Goal: Task Accomplishment & Management: Use online tool/utility

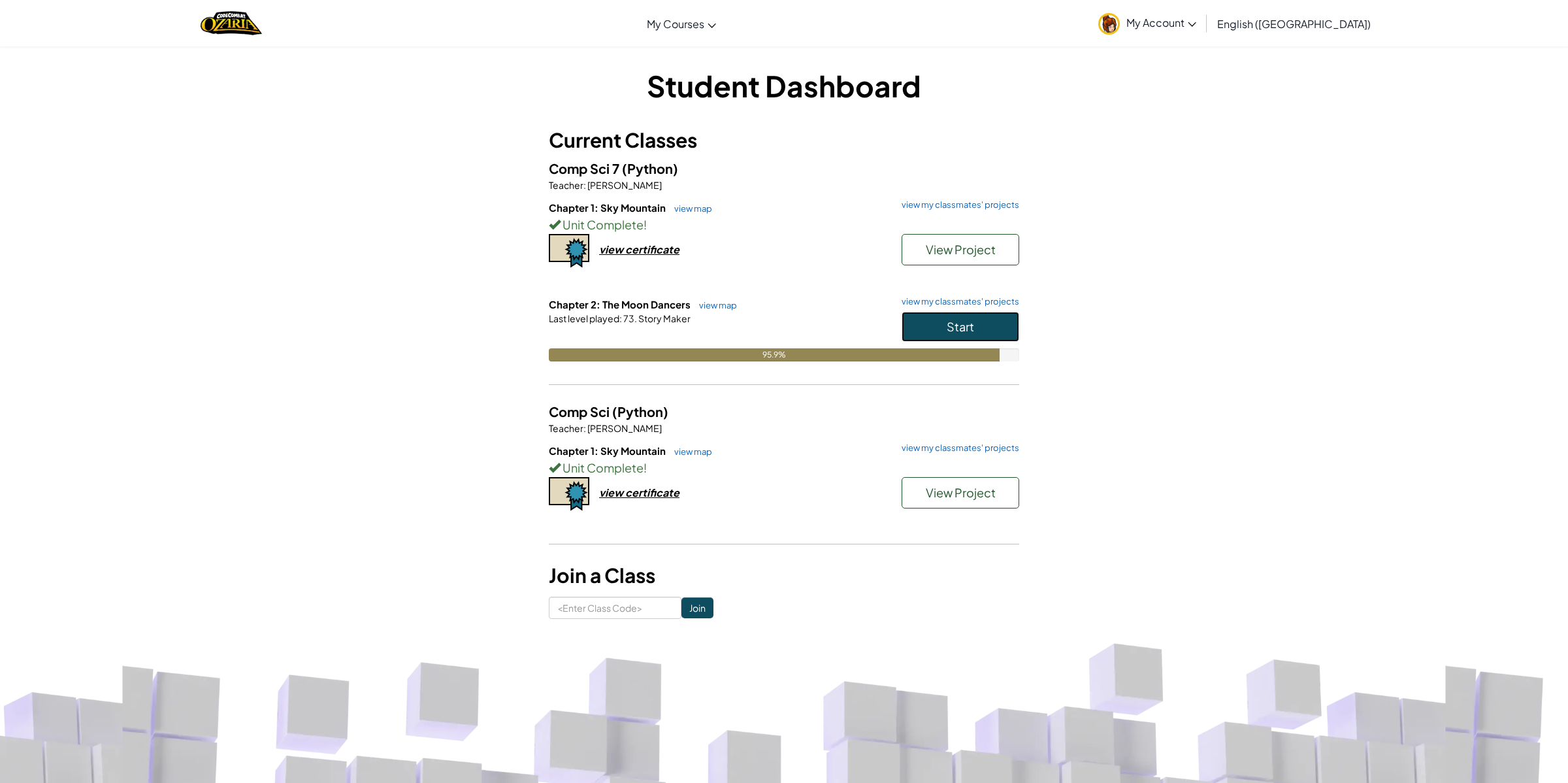
click at [938, 330] on button "Start" at bounding box center [960, 327] width 118 height 30
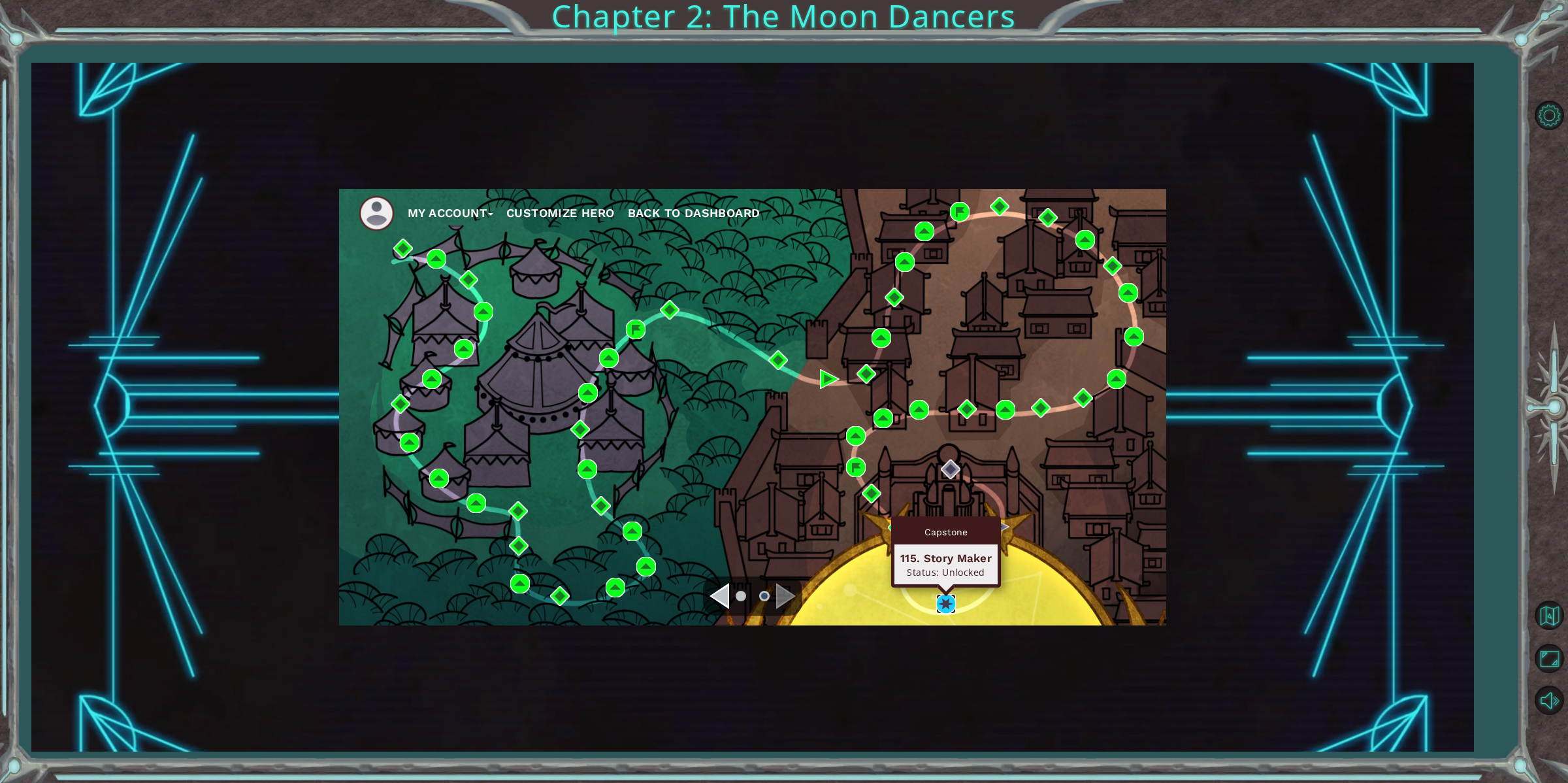
click at [943, 597] on img at bounding box center [946, 603] width 19 height 19
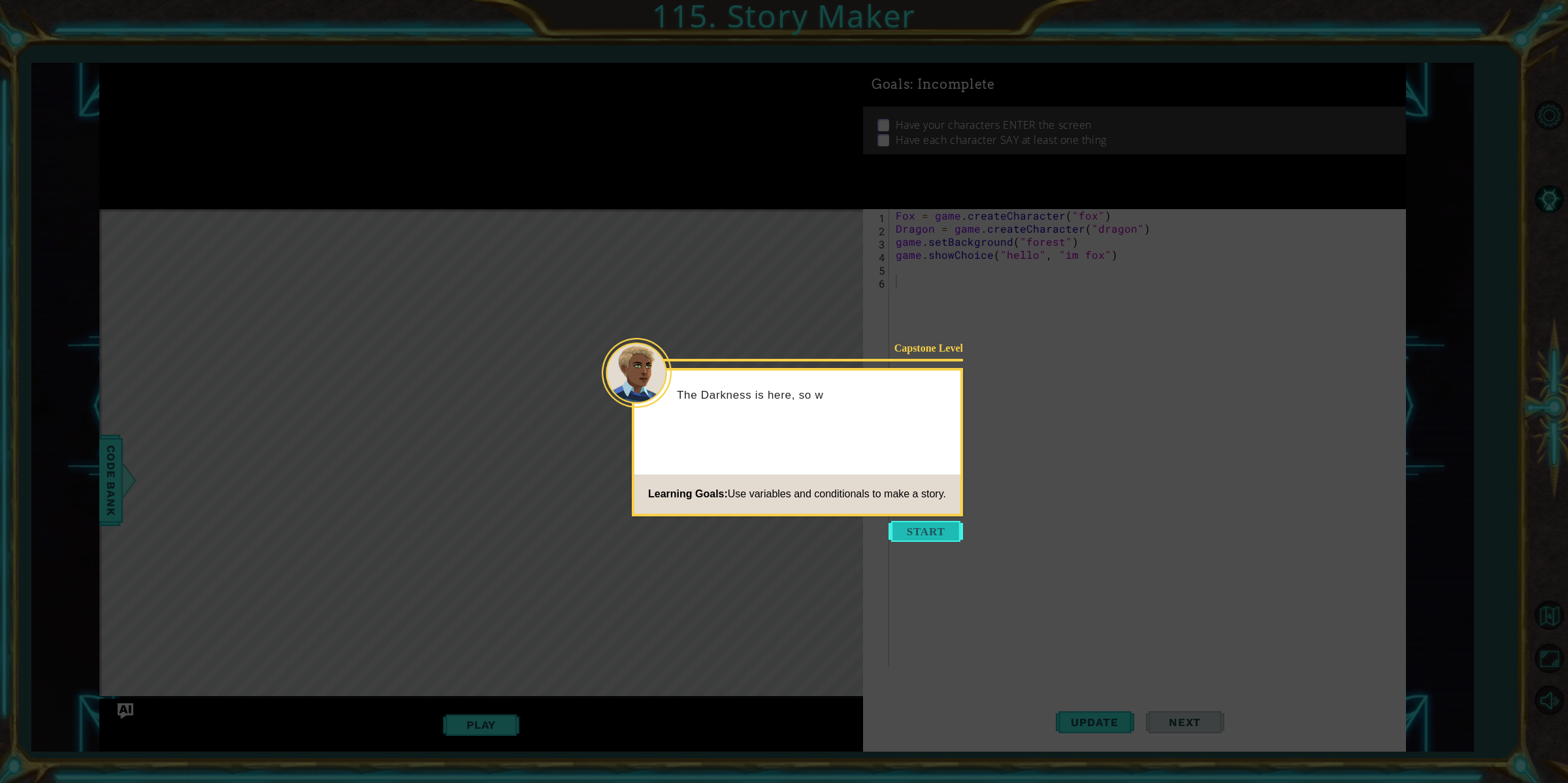
click at [939, 530] on button "Start" at bounding box center [925, 531] width 74 height 21
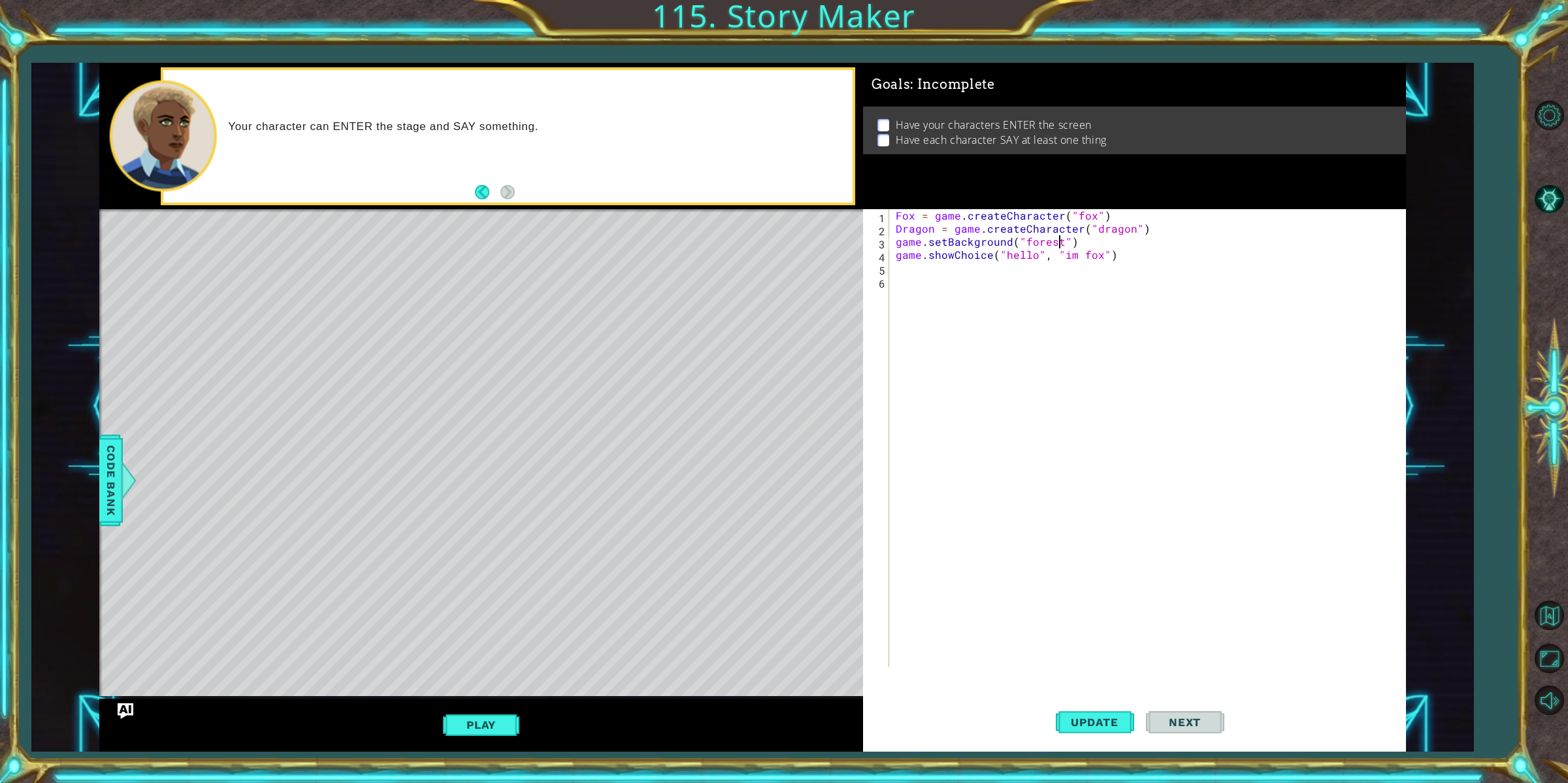
click at [1061, 242] on div "Fox = game . createCharacter ( "fox" ) Dragon = game . createCharacter ( "drago…" at bounding box center [1150, 451] width 514 height 484
type textarea "game.setBackground("volcano")"
click at [1112, 730] on button "Update" at bounding box center [1095, 722] width 79 height 54
click at [902, 239] on div "Fox = game . createCharacter ( "fox" ) Dragon = game . createCharacter ( "drago…" at bounding box center [1150, 451] width 514 height 484
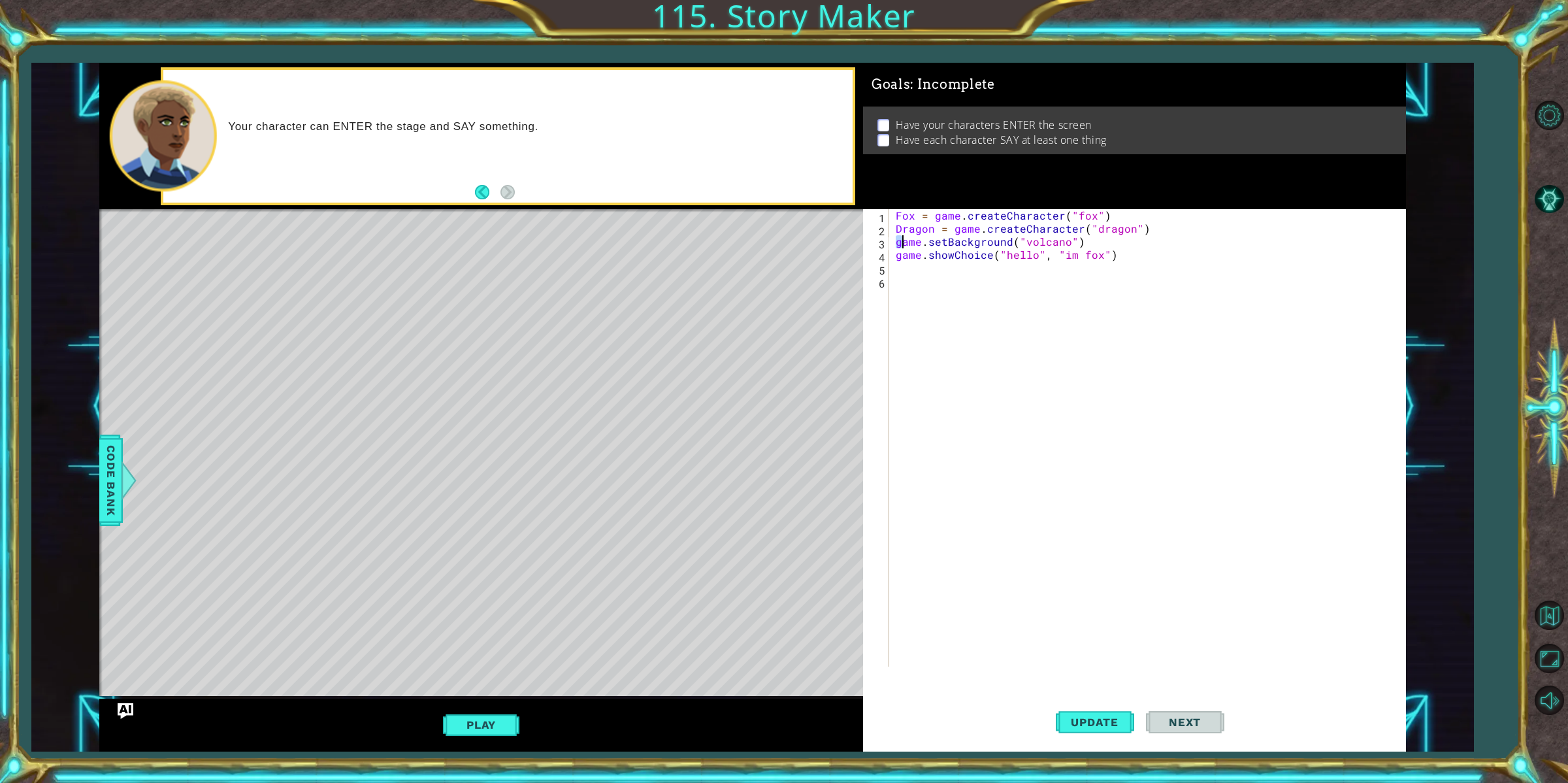
drag, startPoint x: 1145, startPoint y: 279, endPoint x: 1149, endPoint y: 258, distance: 21.4
click at [1145, 279] on div "Fox = game . createCharacter ( "fox" ) Dragon = game . createCharacter ( "drago…" at bounding box center [1150, 451] width 514 height 484
type textarea "game.showChoice("hello", "im fox")"
drag, startPoint x: 1135, startPoint y: 261, endPoint x: 1062, endPoint y: 359, distance: 122.2
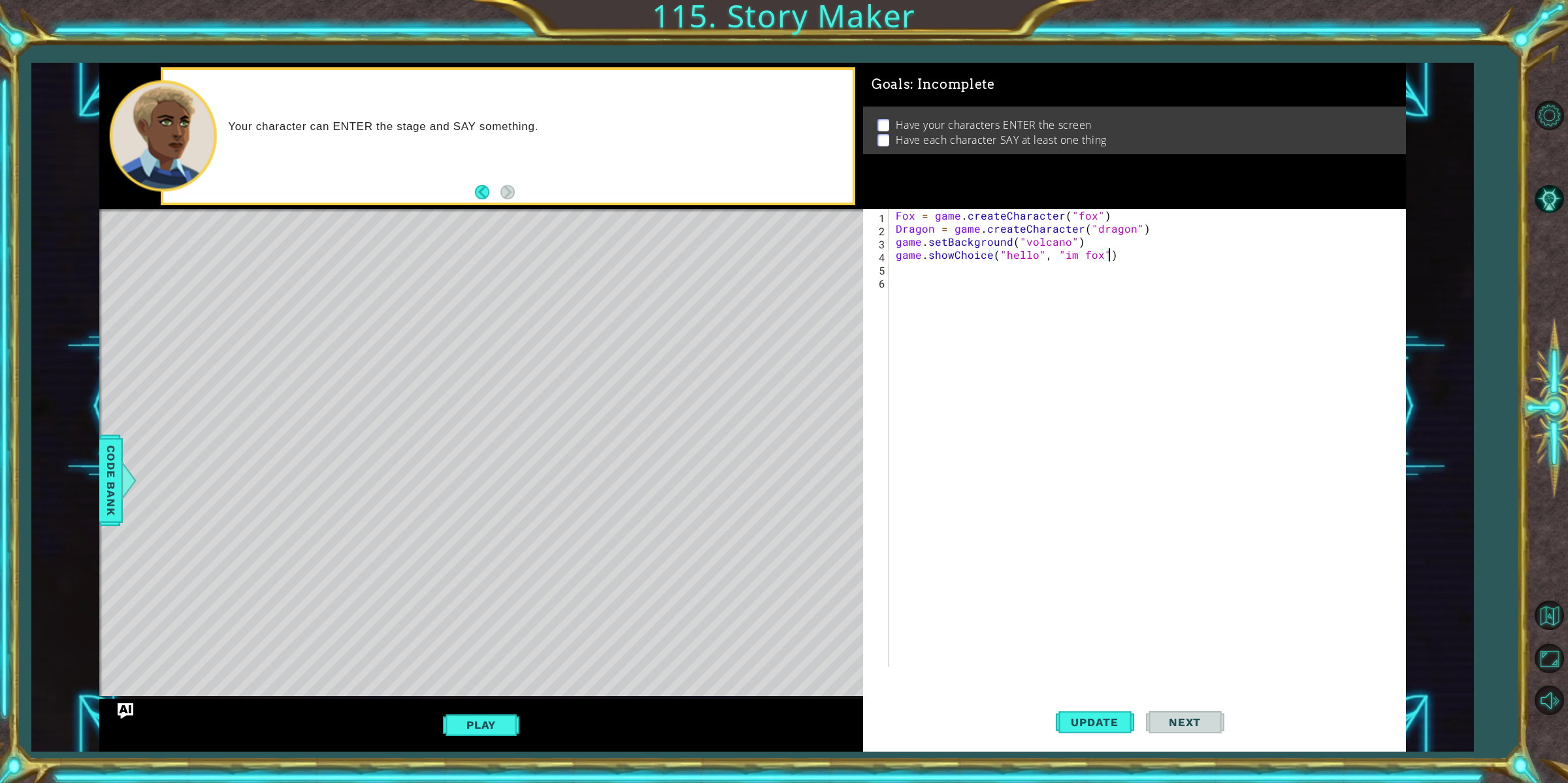
click at [1059, 351] on div "Fox = game . createCharacter ( "fox" ) Dragon = game . createCharacter ( "drago…" at bounding box center [1150, 451] width 514 height 484
click at [1179, 264] on div "Fox = game . createCharacter ( "fox" ) Dragon = game . createCharacter ( "drago…" at bounding box center [1150, 451] width 514 height 484
